Goal: Task Accomplishment & Management: Manage account settings

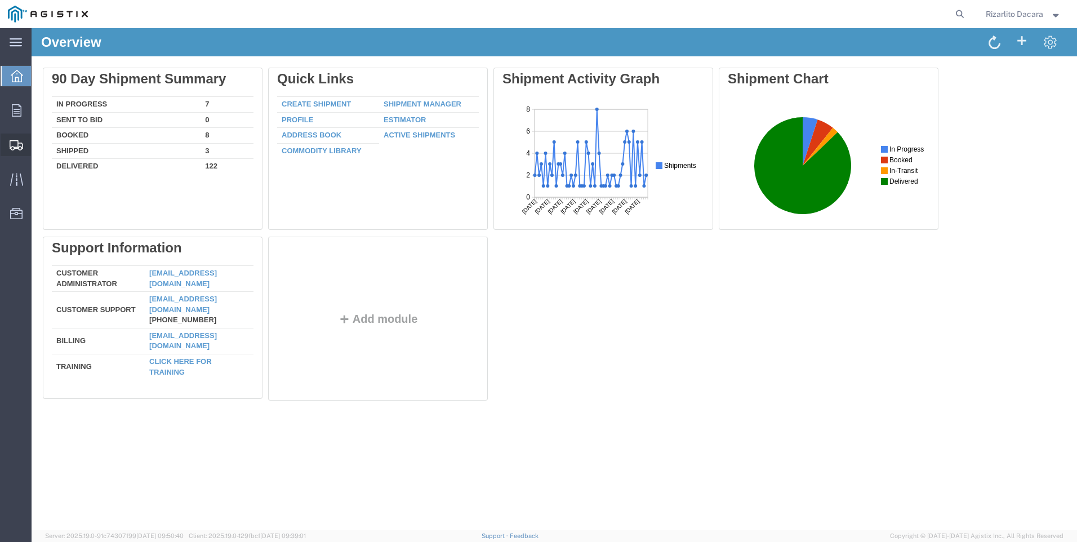
click at [0, 0] on span "Shipment Manager" at bounding box center [0, 0] width 0 height 0
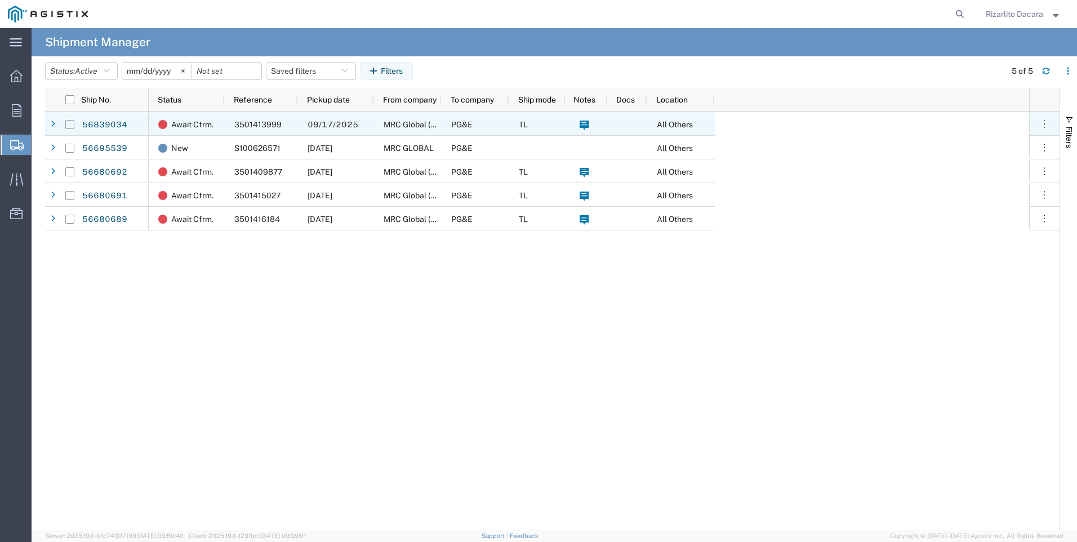
click at [72, 127] on input "Press Space to toggle row selection (unchecked)" at bounding box center [69, 124] width 9 height 9
checkbox input "true"
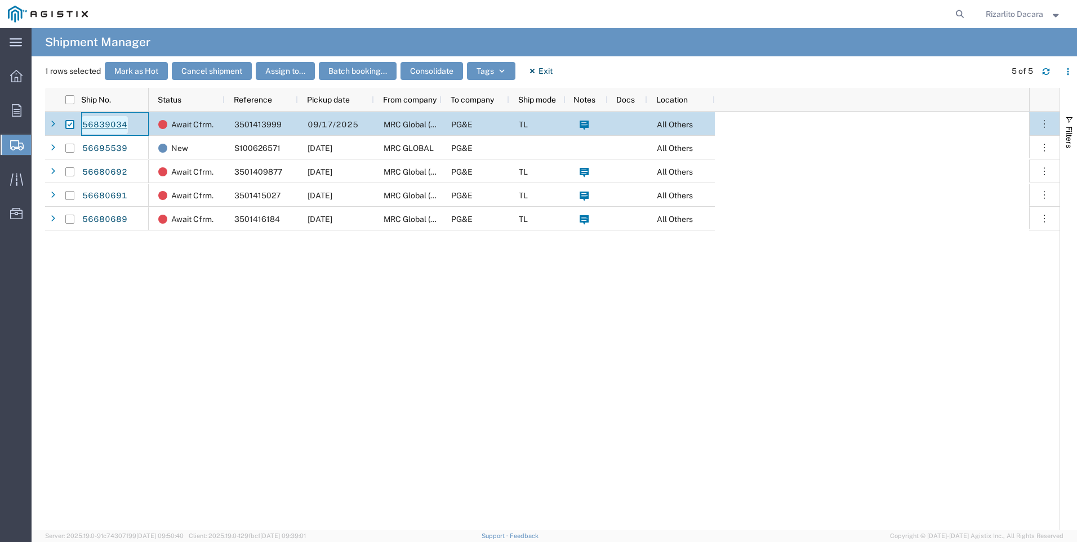
click at [99, 126] on link "56839034" at bounding box center [105, 125] width 46 height 18
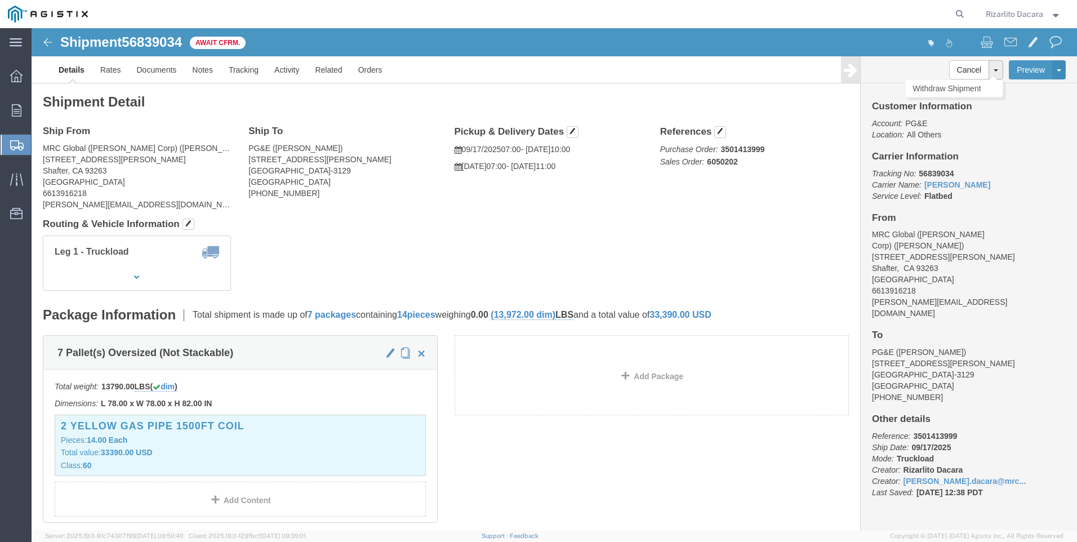
click button
click link "Assign To"
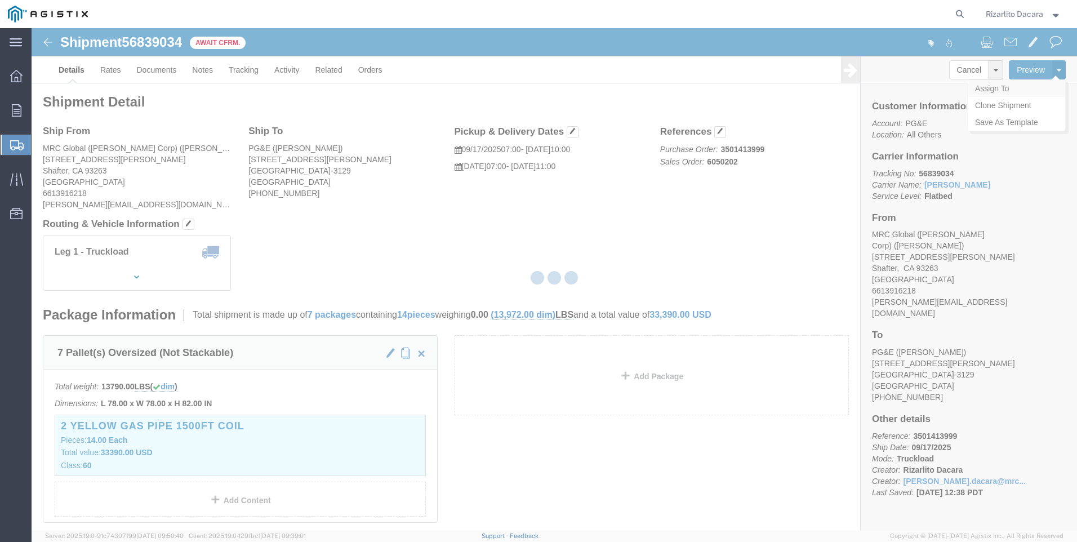
select select
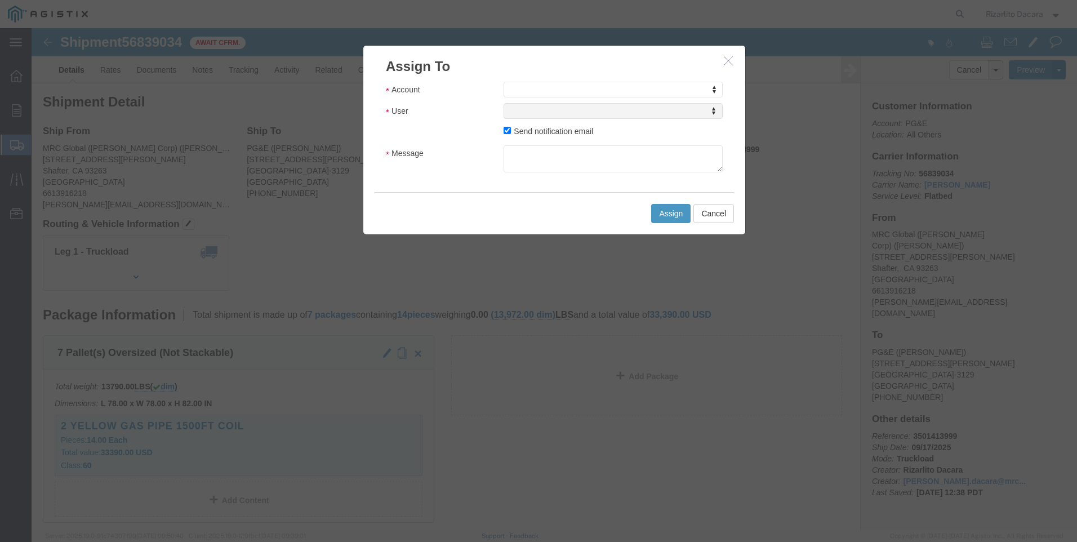
click icon "button"
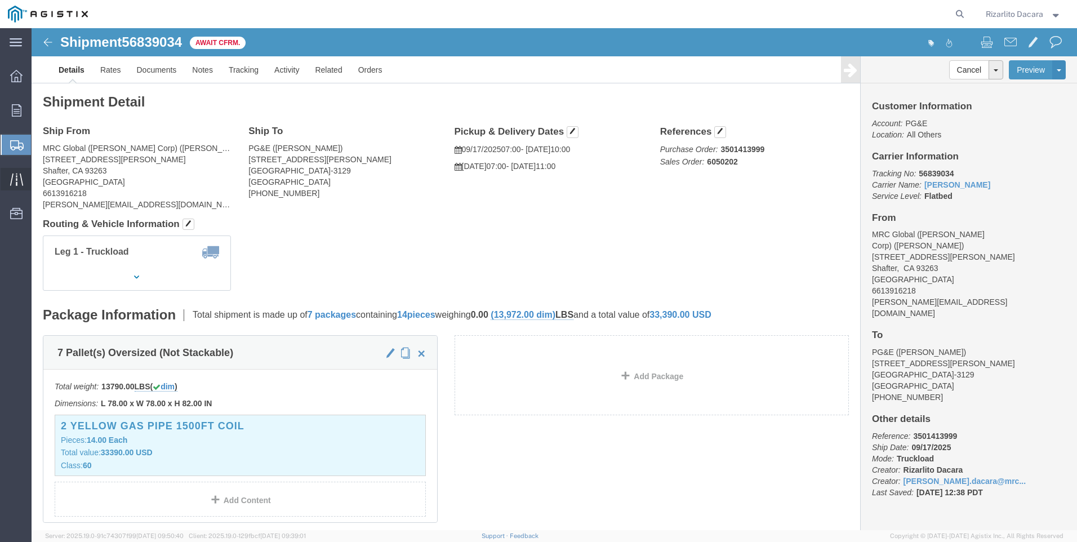
click at [20, 174] on icon at bounding box center [16, 179] width 13 height 12
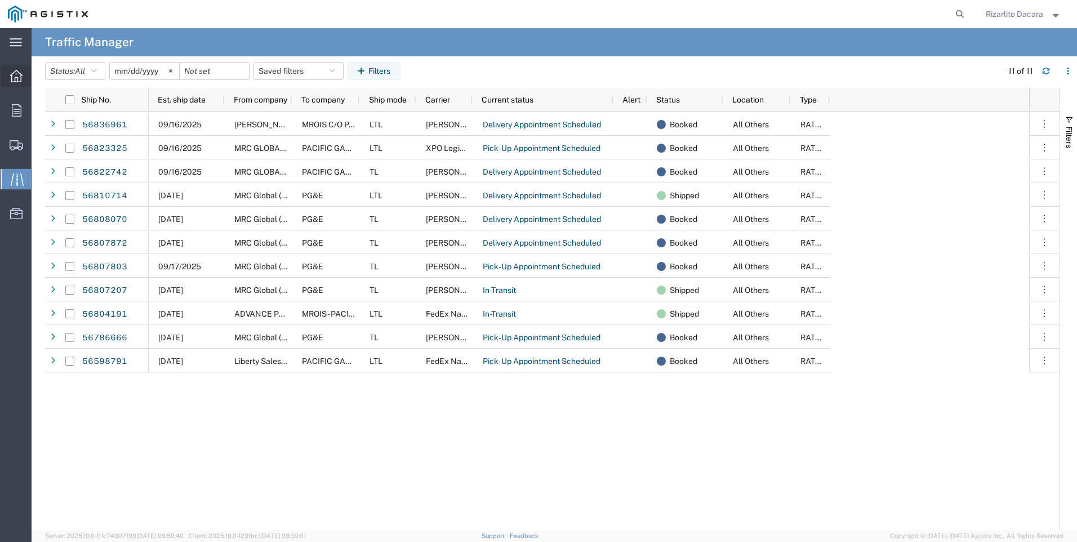
click at [15, 81] on icon at bounding box center [16, 76] width 12 height 12
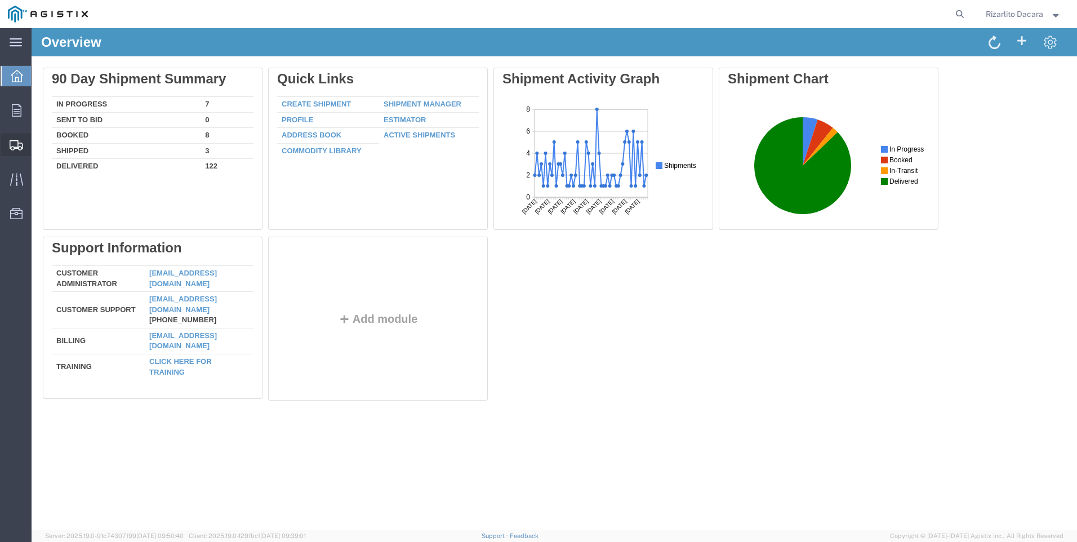
click at [0, 0] on span "Shipment Manager" at bounding box center [0, 0] width 0 height 0
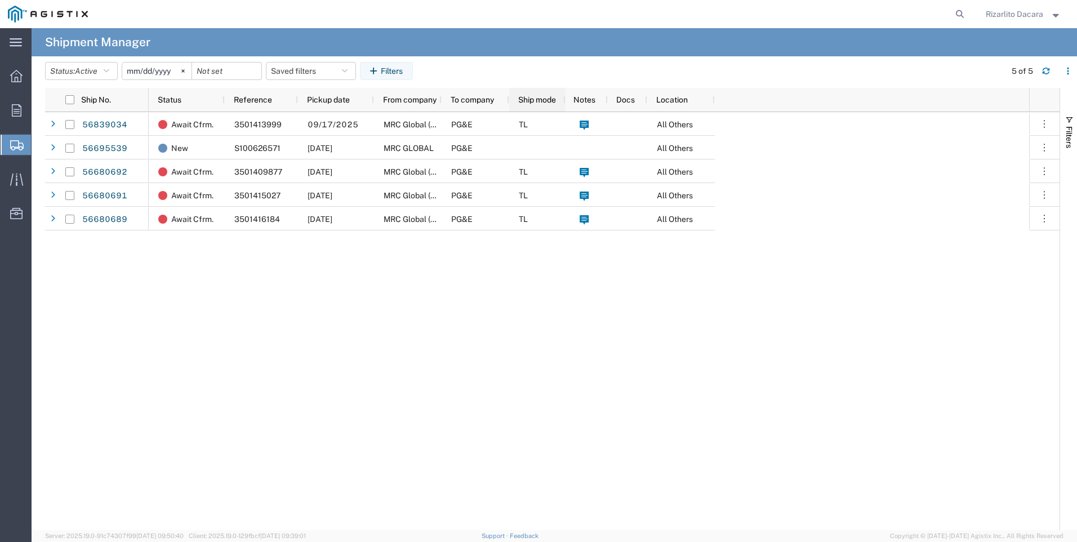
click at [538, 103] on span "Ship mode" at bounding box center [537, 99] width 38 height 9
click at [540, 101] on span "Ship mode" at bounding box center [533, 99] width 30 height 9
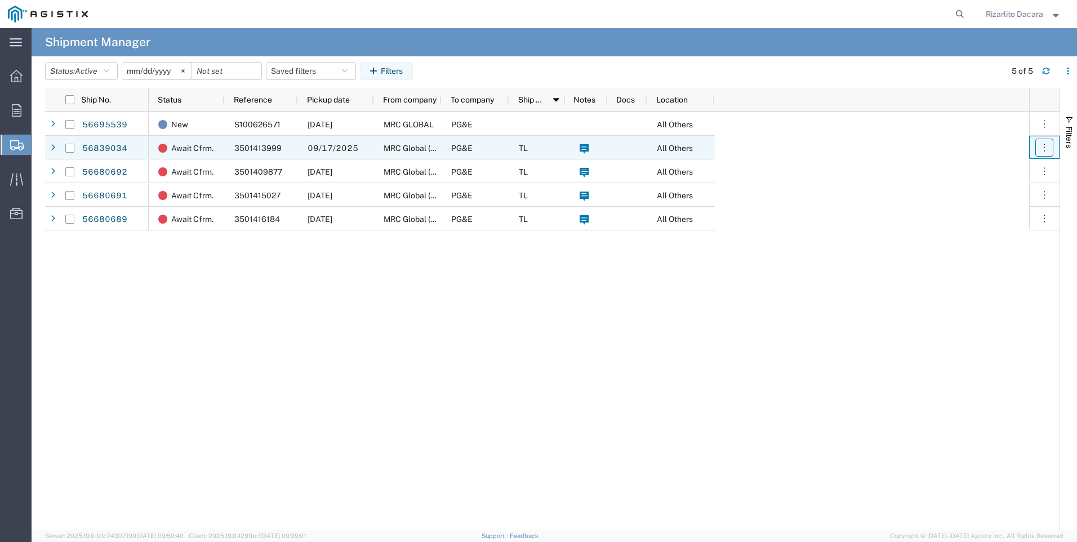
click at [1049, 152] on icon "button" at bounding box center [1043, 147] width 11 height 11
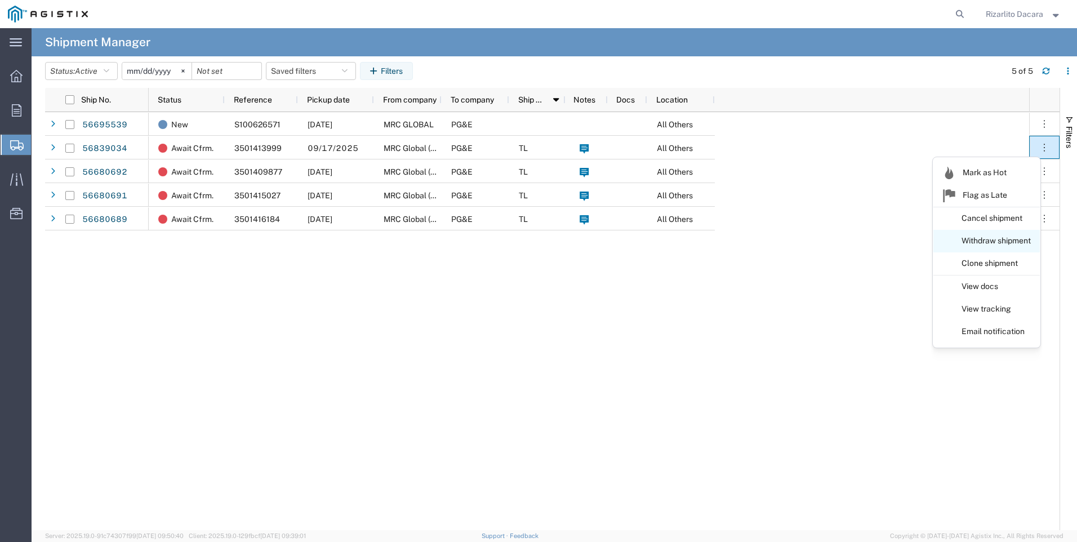
click at [998, 242] on link "Withdraw shipment" at bounding box center [986, 241] width 106 height 20
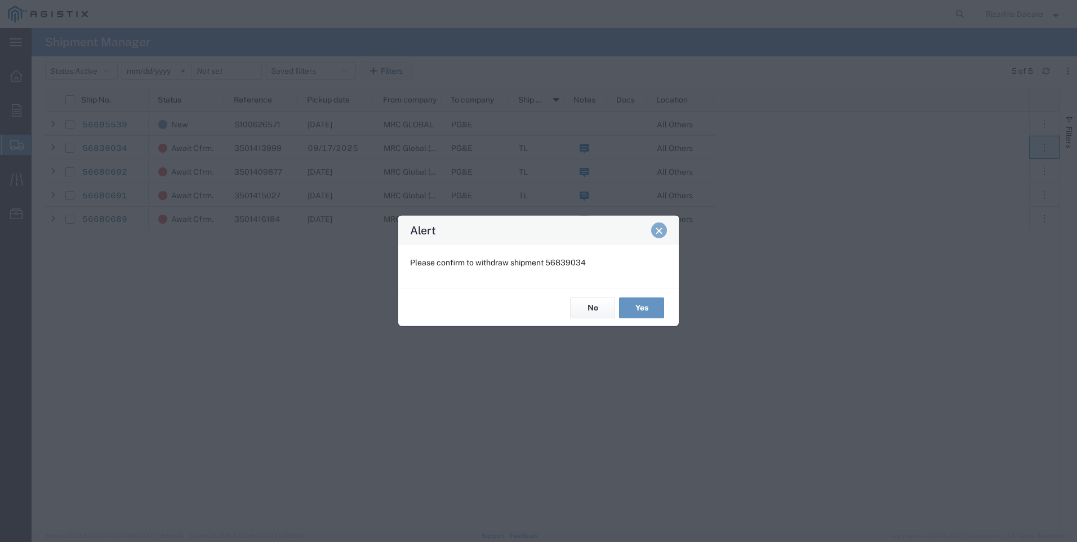
click at [657, 228] on span "Close" at bounding box center [659, 230] width 8 height 8
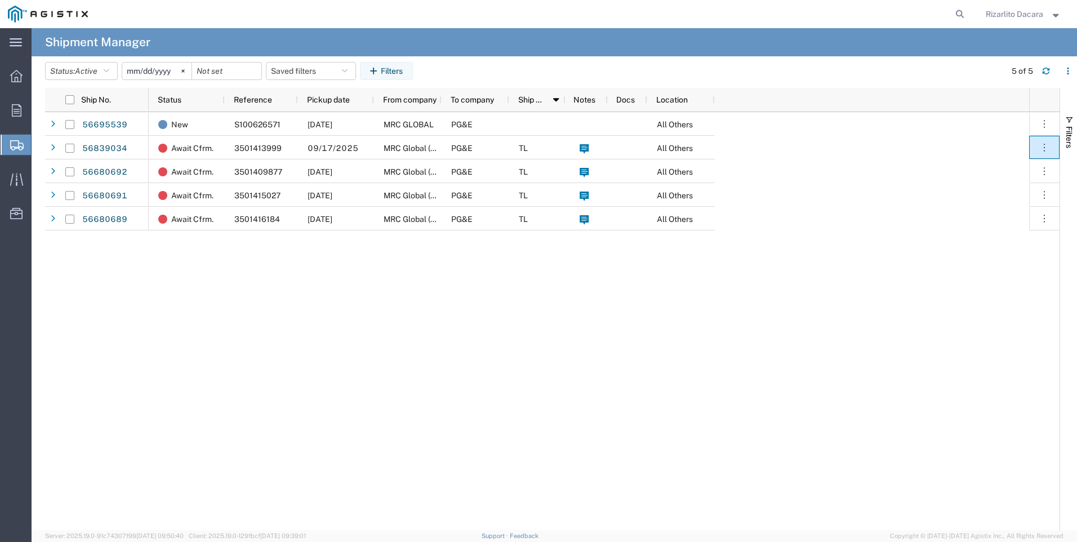
click at [7, 150] on div at bounding box center [17, 145] width 32 height 20
